Goal: Check status: Check status

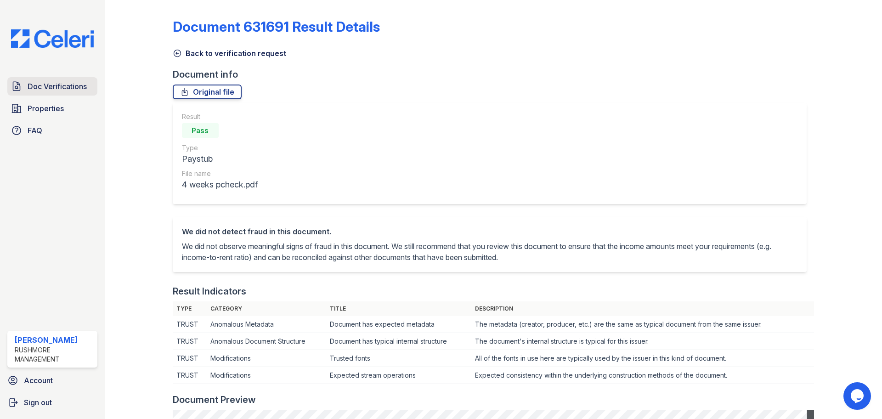
click at [44, 89] on span "Doc Verifications" at bounding box center [57, 86] width 59 height 11
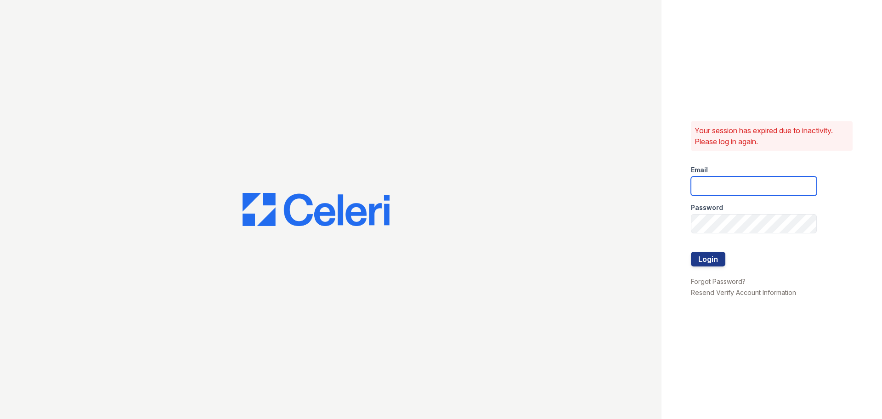
type input "jjordan@rushmoremgmt.com"
click at [708, 261] on button "Login" at bounding box center [708, 259] width 34 height 15
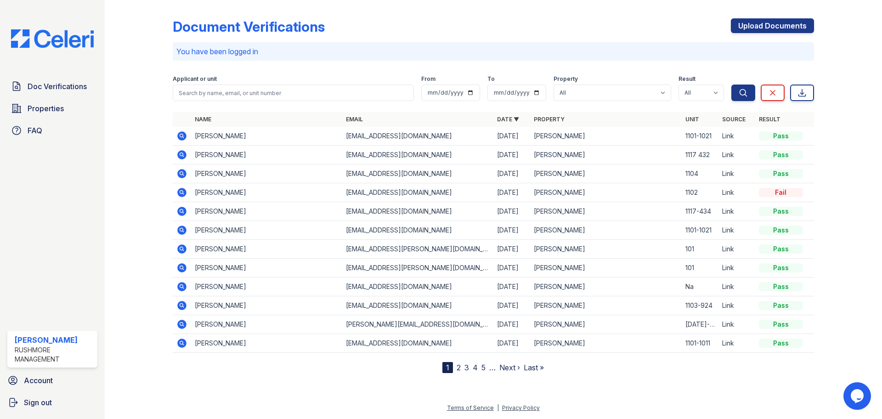
click at [184, 173] on icon at bounding box center [181, 173] width 9 height 9
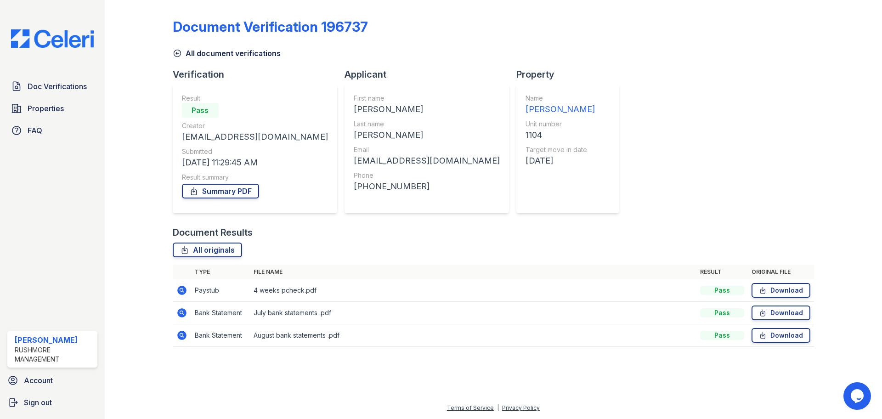
click at [181, 287] on icon at bounding box center [181, 290] width 9 height 9
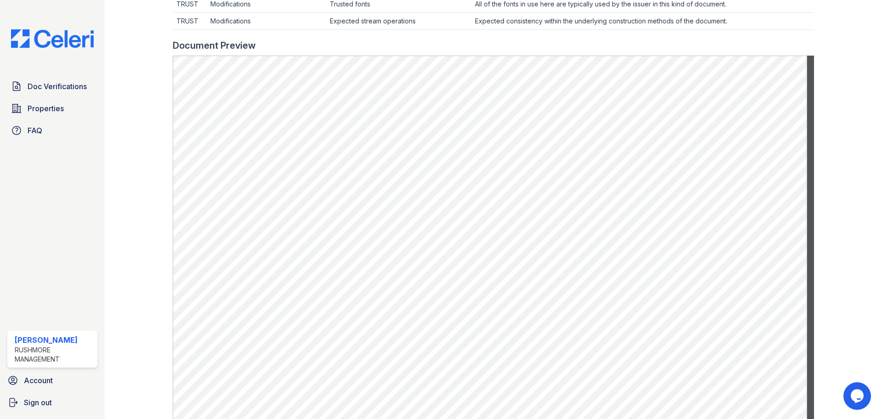
scroll to position [368, 0]
